Goal: Navigation & Orientation: Find specific page/section

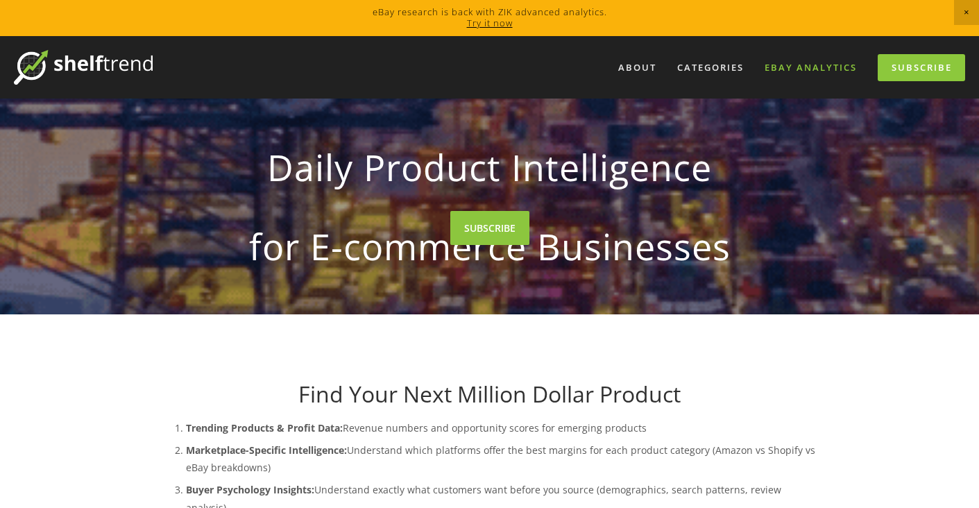
click at [808, 65] on link "eBay Analytics" at bounding box center [810, 67] width 110 height 23
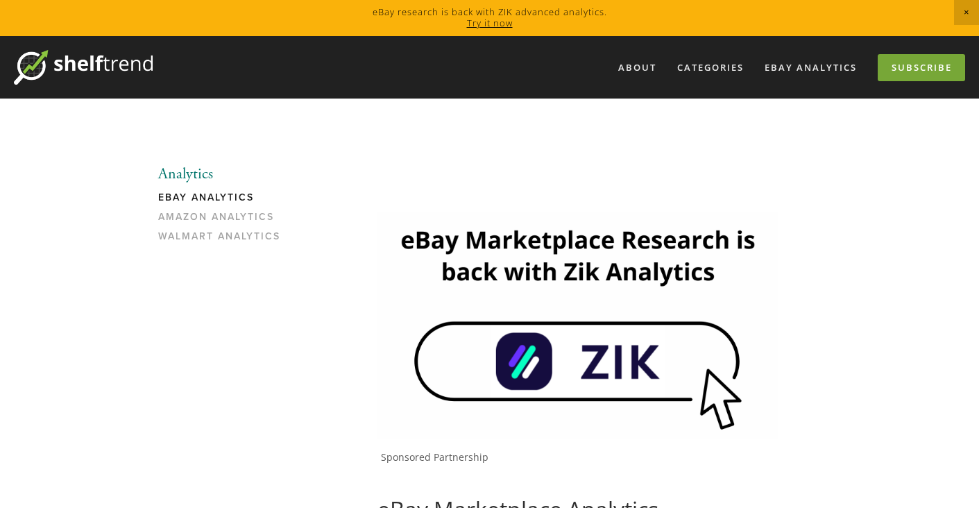
click at [918, 66] on link "Subscribe" at bounding box center [920, 67] width 87 height 27
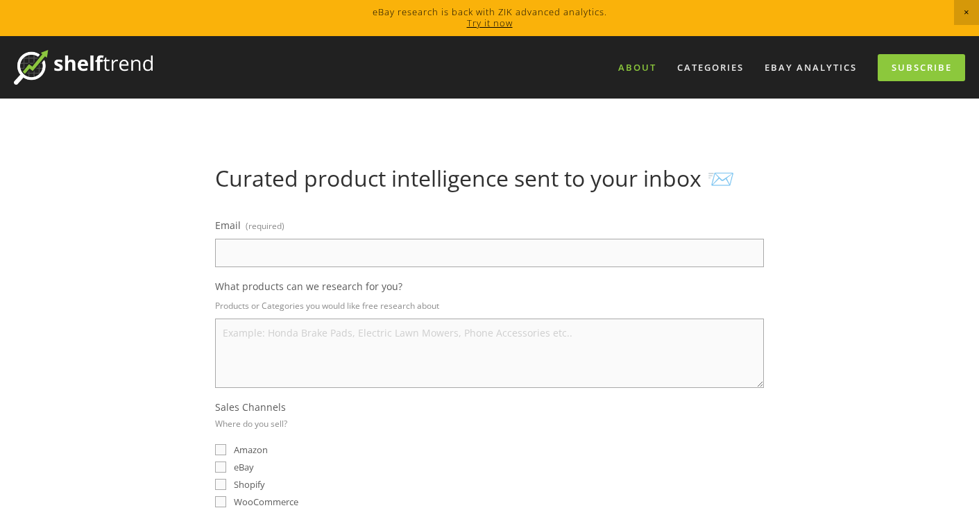
click at [649, 58] on link "About" at bounding box center [637, 67] width 56 height 23
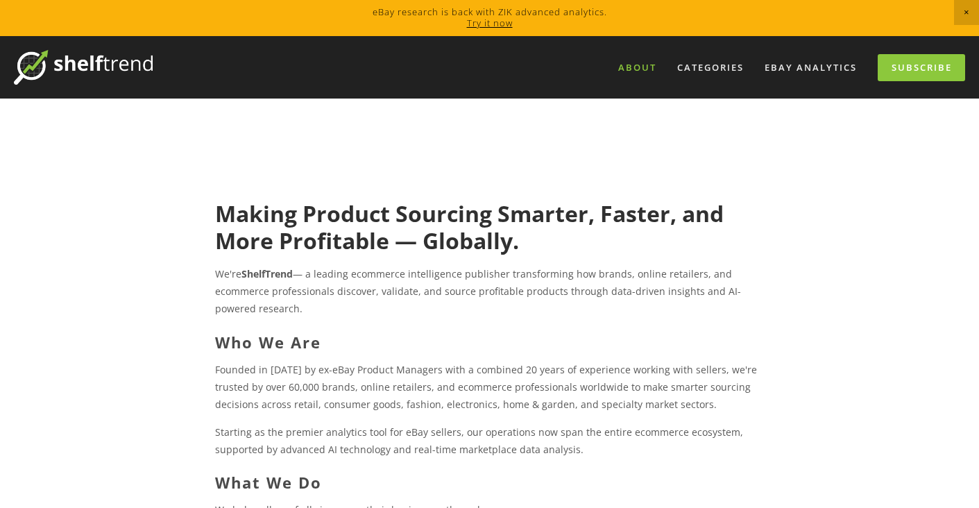
click at [484, 27] on link "Try it now" at bounding box center [490, 23] width 46 height 12
